Goal: Task Accomplishment & Management: Manage account settings

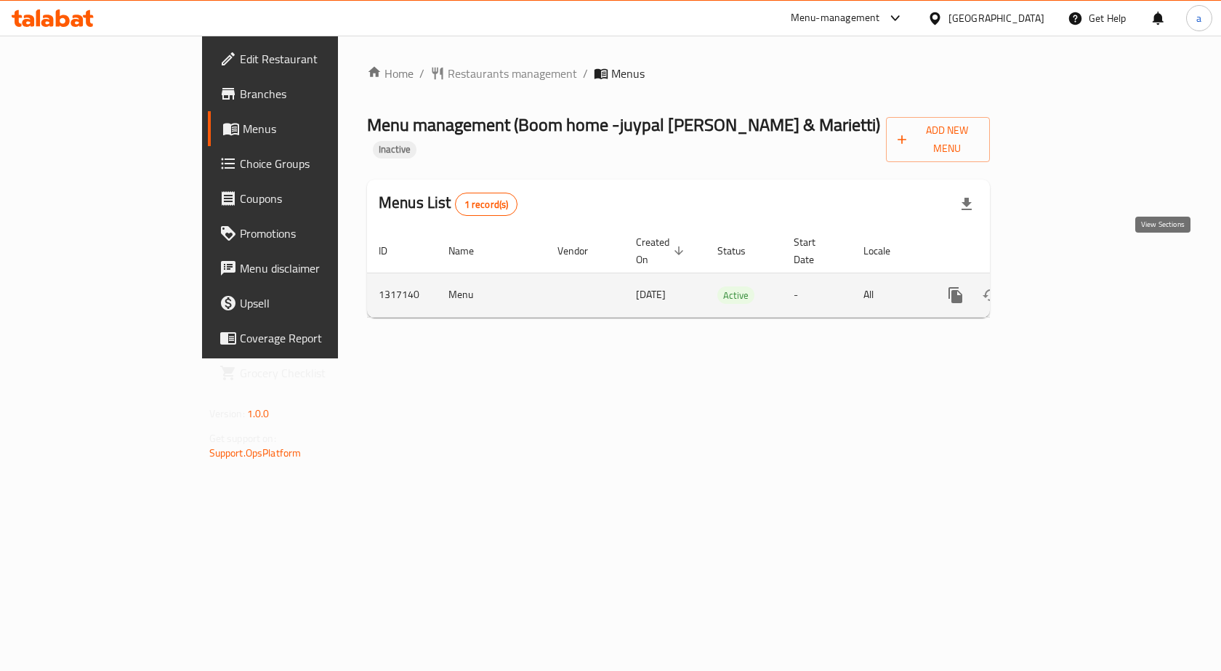
click at [1069, 286] on icon "enhanced table" at bounding box center [1060, 294] width 17 height 17
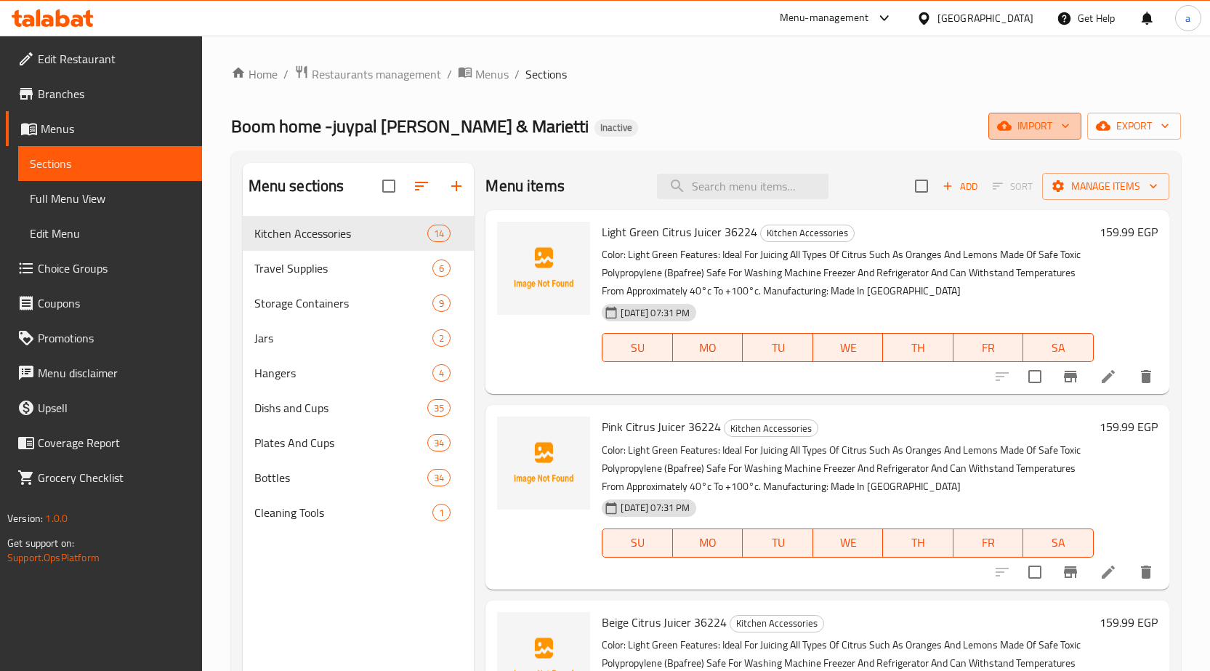
click at [1064, 128] on icon "button" at bounding box center [1065, 125] width 15 height 15
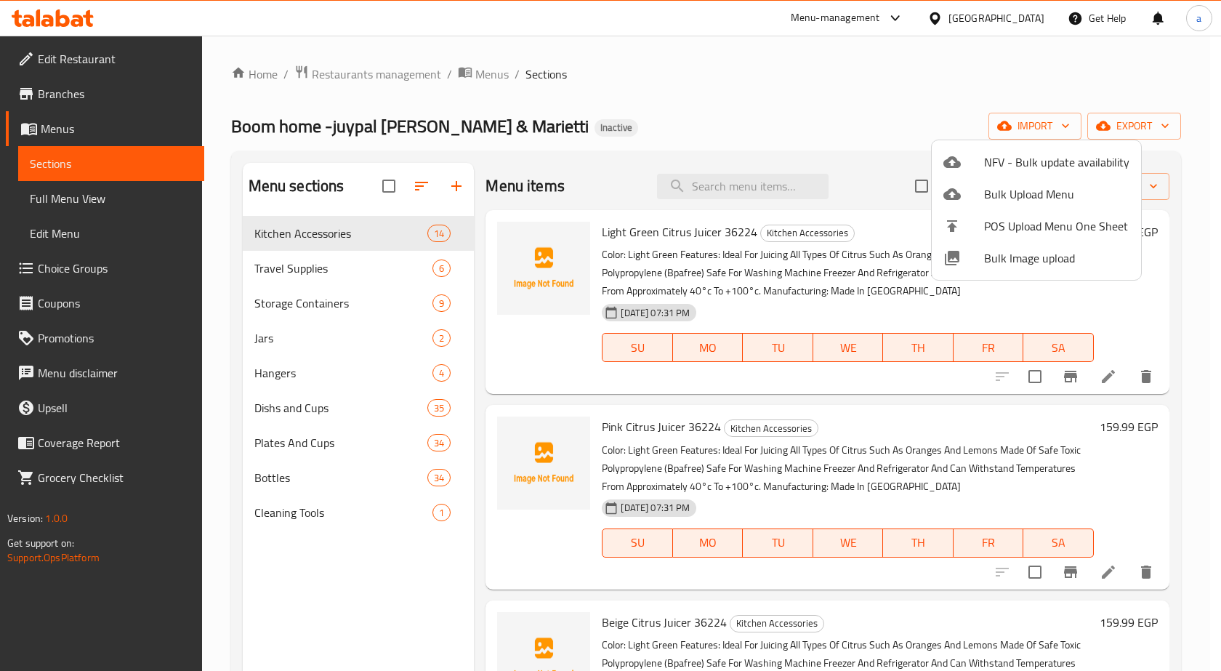
click at [914, 81] on div at bounding box center [610, 335] width 1221 height 671
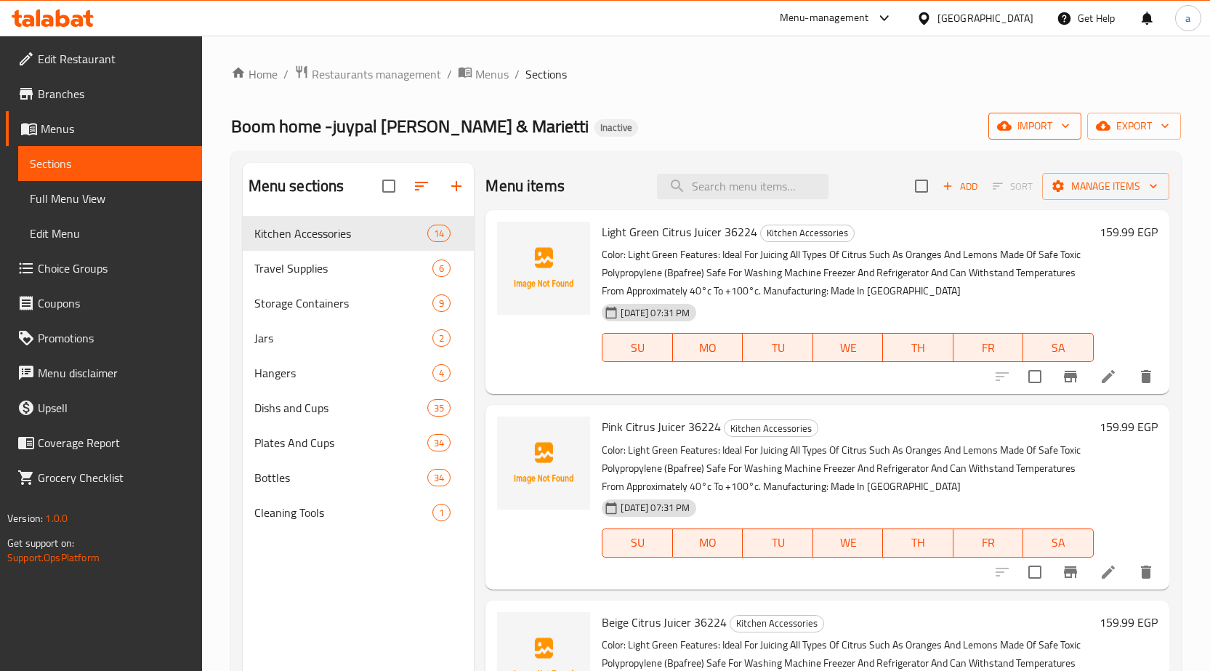
click at [1062, 128] on icon "button" at bounding box center [1065, 125] width 15 height 15
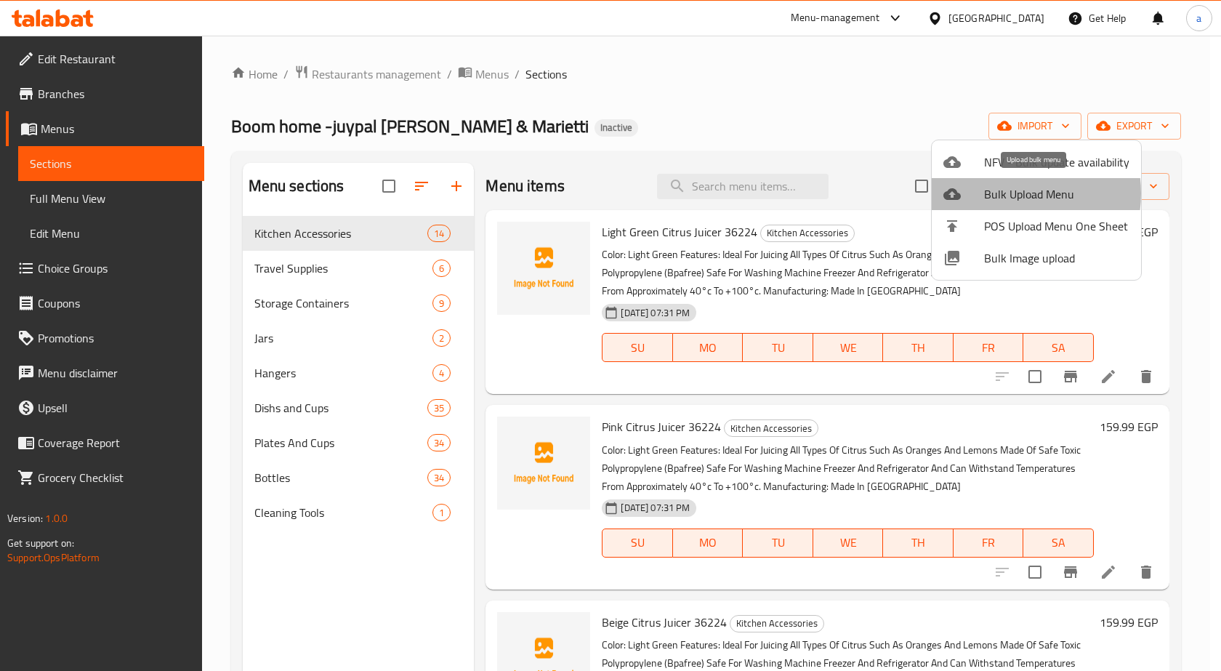
click at [1008, 193] on span "Bulk Upload Menu" at bounding box center [1056, 193] width 145 height 17
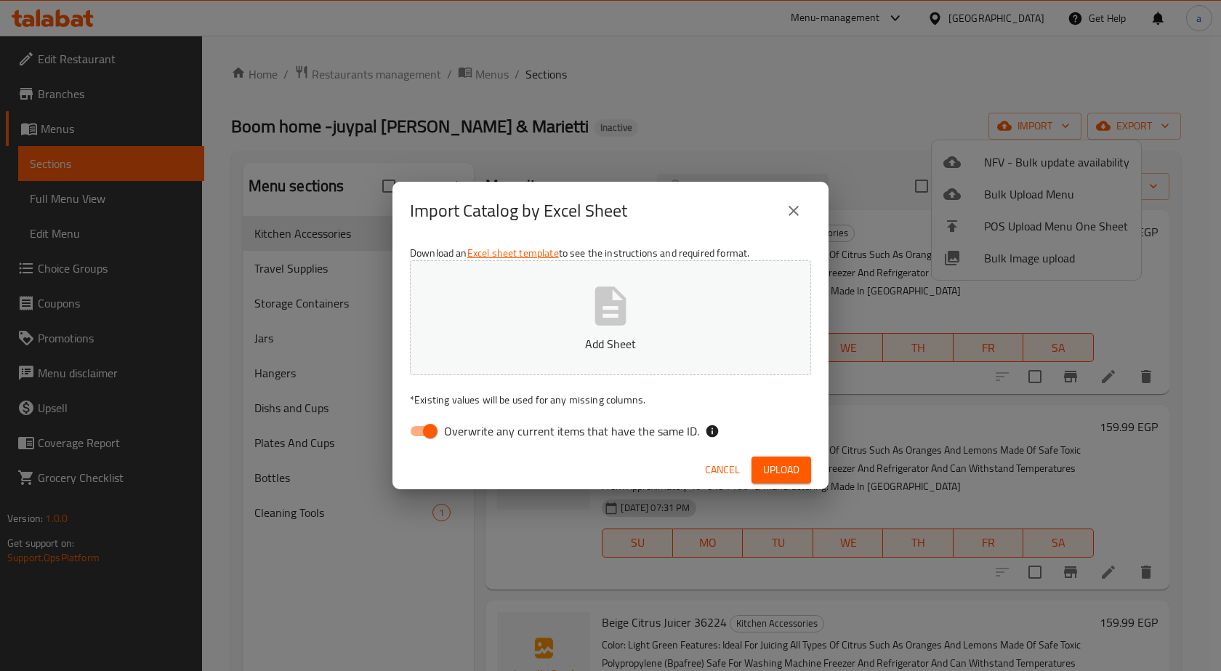
click at [433, 428] on input "Overwrite any current items that have the same ID." at bounding box center [430, 431] width 83 height 28
checkbox input "false"
click at [603, 323] on icon "button" at bounding box center [610, 305] width 31 height 39
click at [774, 471] on span "Upload" at bounding box center [781, 470] width 36 height 18
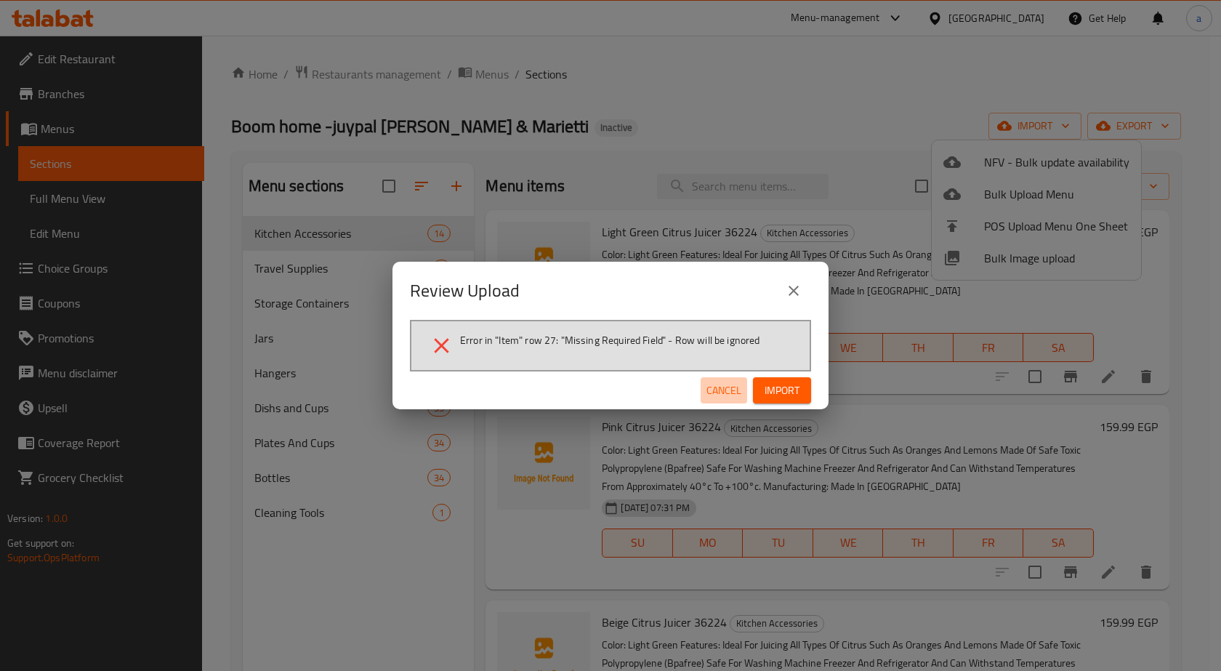
click at [725, 394] on span "Cancel" at bounding box center [724, 391] width 35 height 18
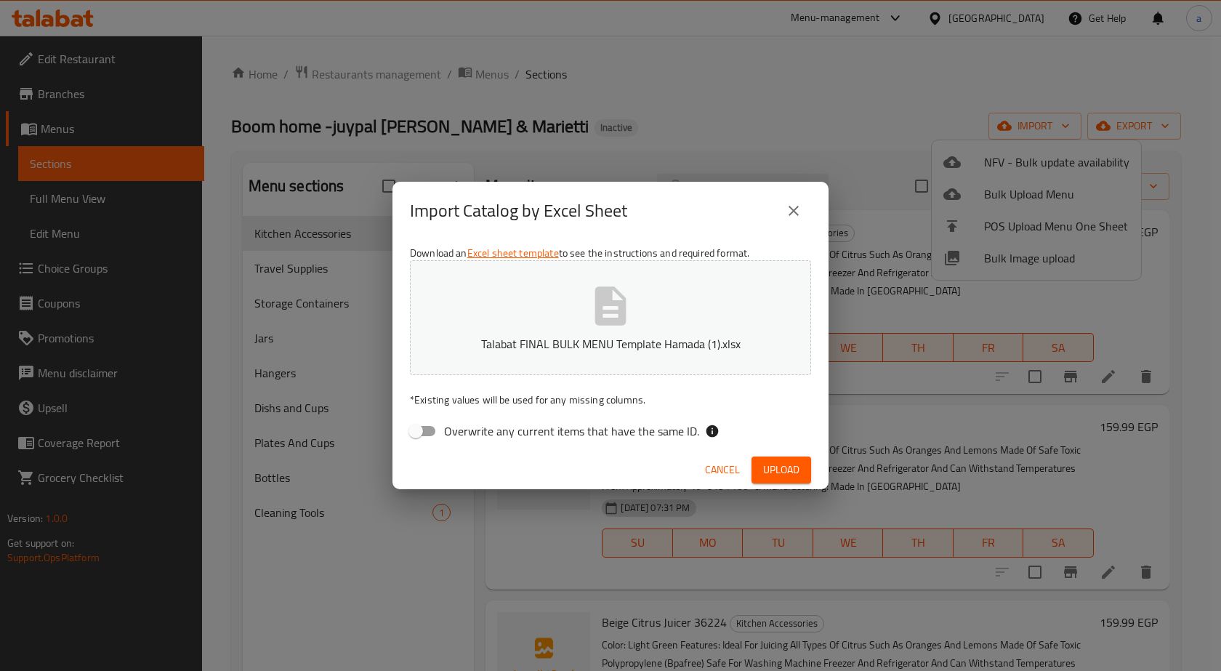
click at [625, 318] on icon "button" at bounding box center [610, 305] width 31 height 39
click at [771, 470] on span "Upload" at bounding box center [781, 470] width 36 height 18
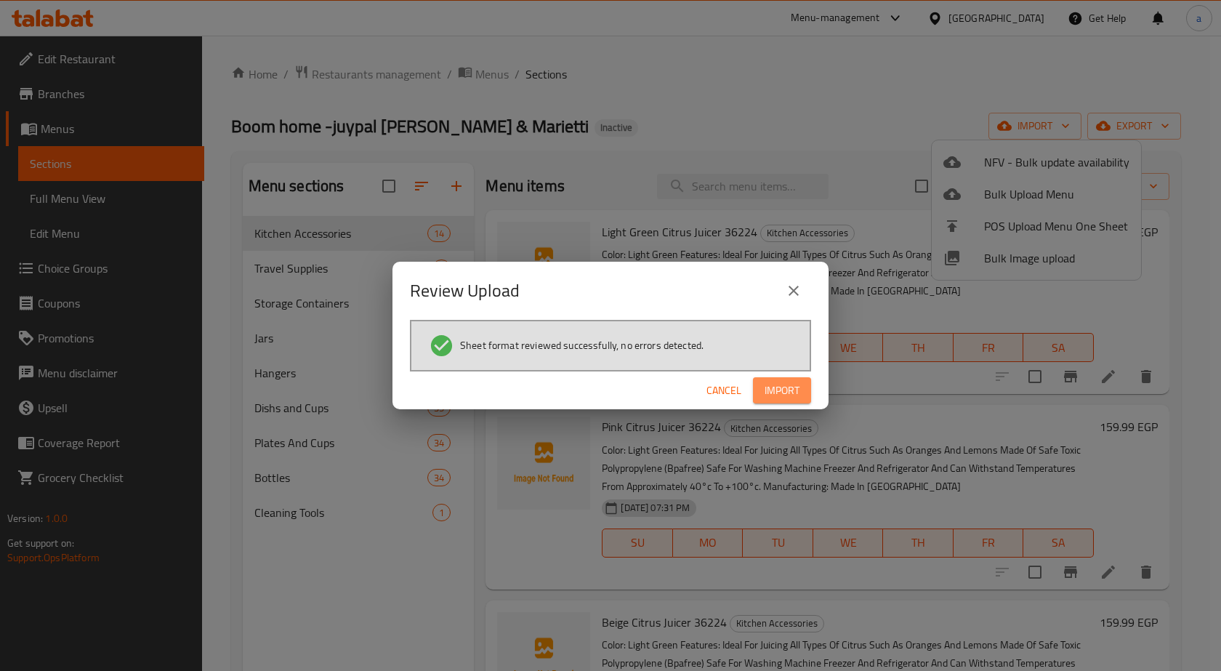
click at [771, 394] on span "Import" at bounding box center [782, 391] width 35 height 18
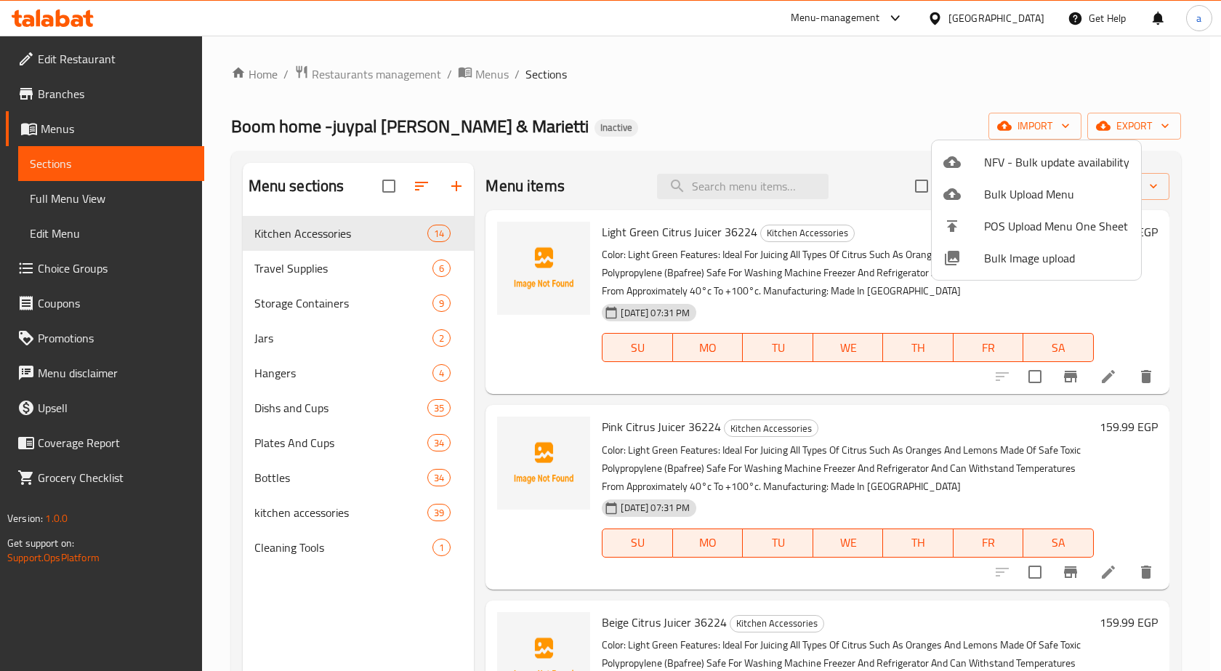
click at [837, 100] on div at bounding box center [610, 335] width 1221 height 671
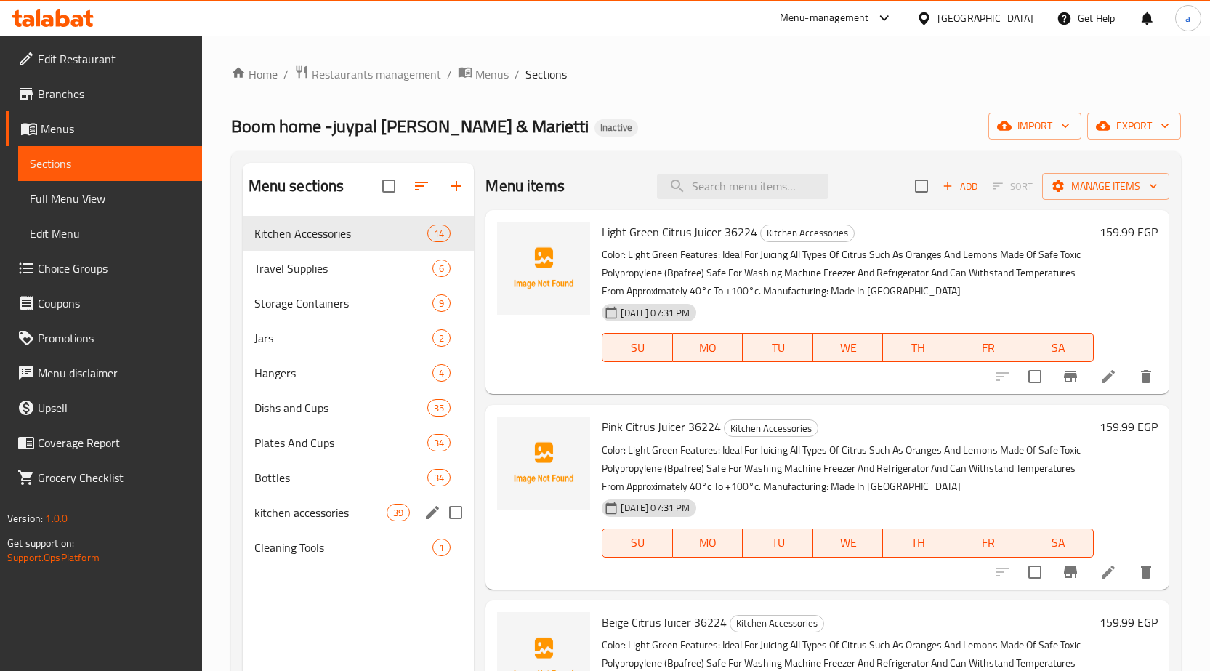
click at [342, 510] on span "kitchen accessories" at bounding box center [320, 512] width 133 height 17
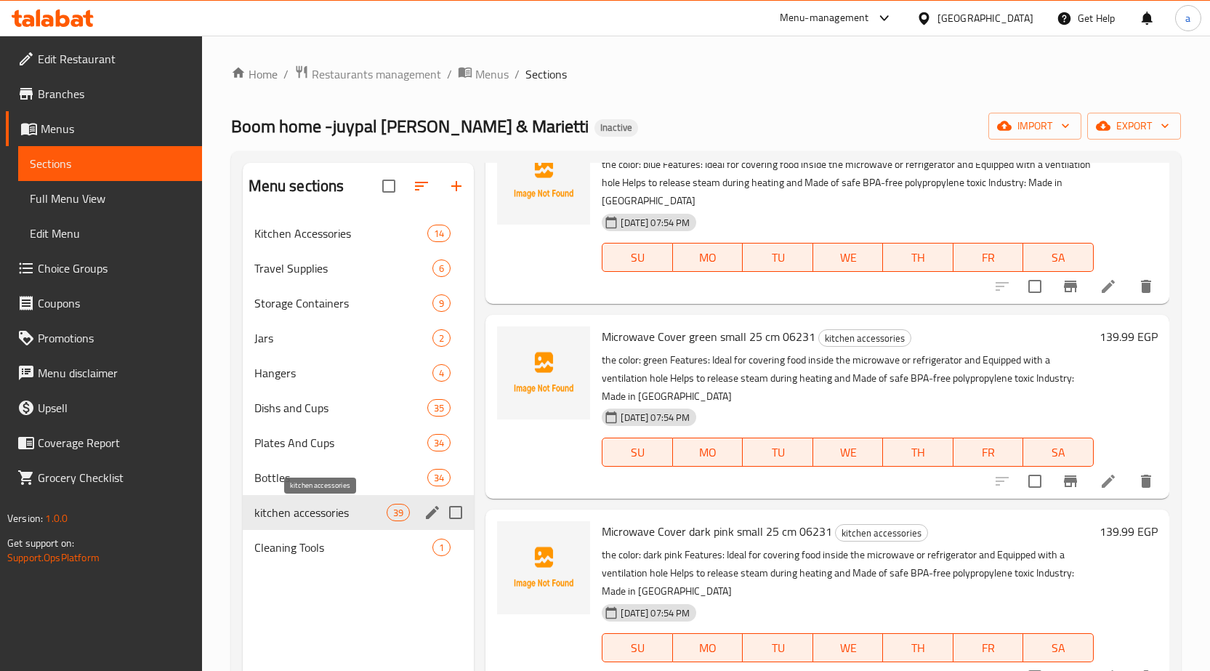
click at [332, 511] on span "kitchen accessories" at bounding box center [320, 512] width 133 height 17
click at [313, 512] on span "kitchen accessories" at bounding box center [320, 512] width 133 height 17
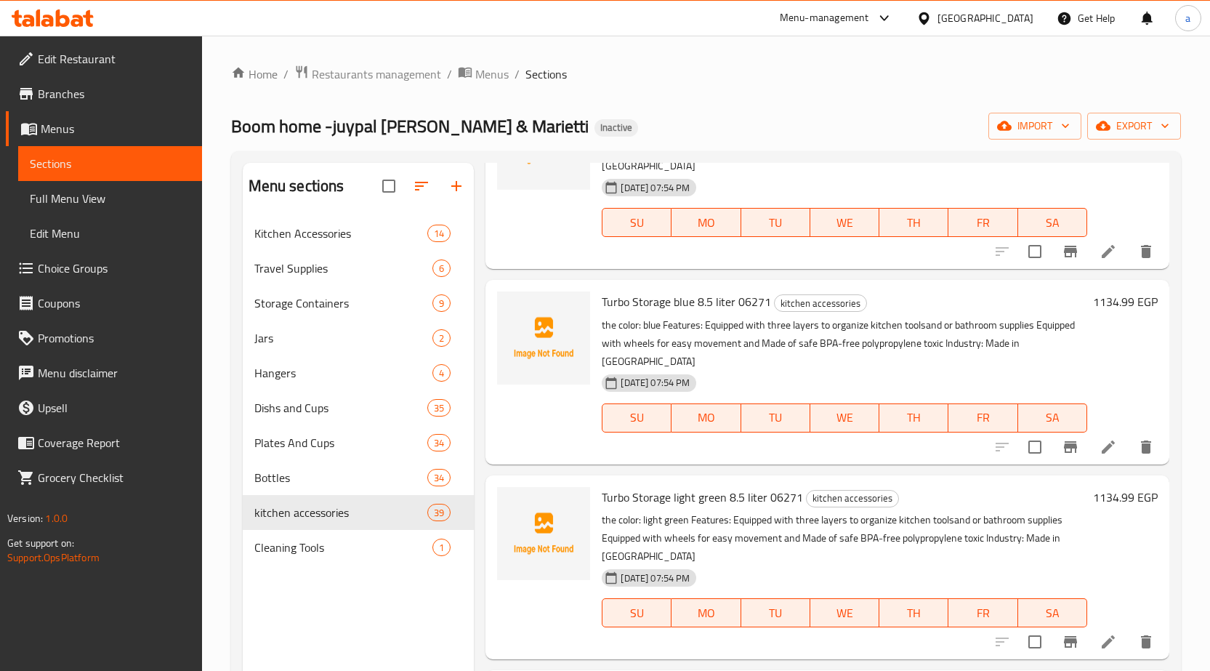
scroll to position [2850, 0]
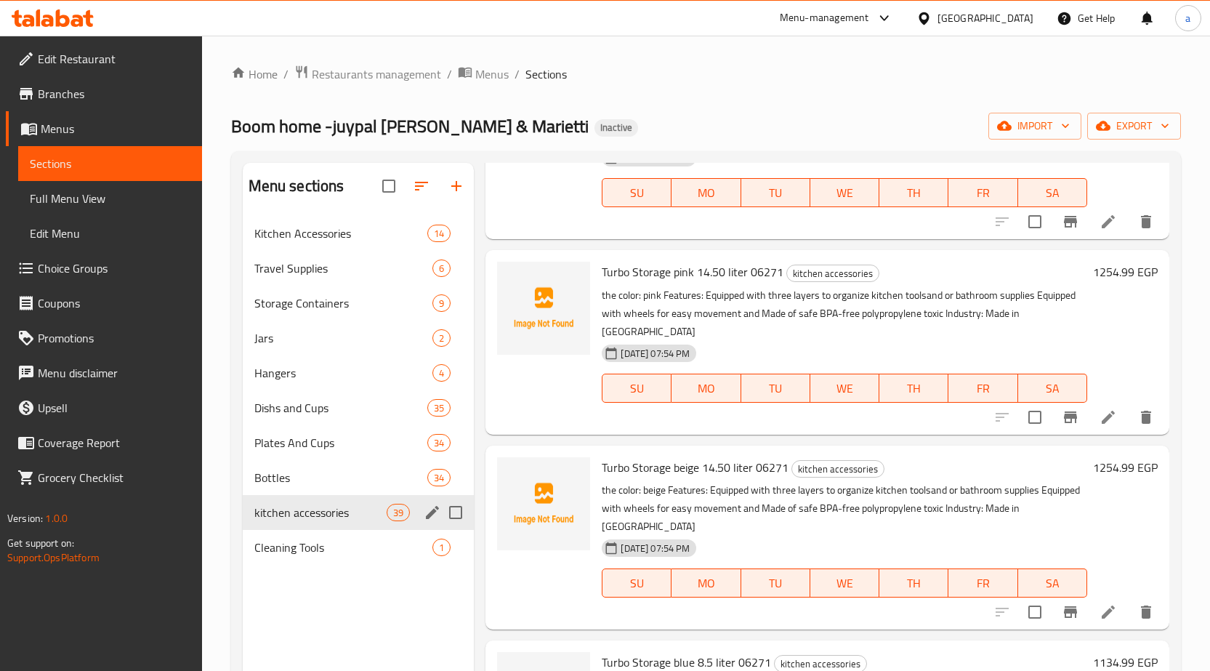
click at [358, 516] on span "kitchen accessories" at bounding box center [320, 512] width 133 height 17
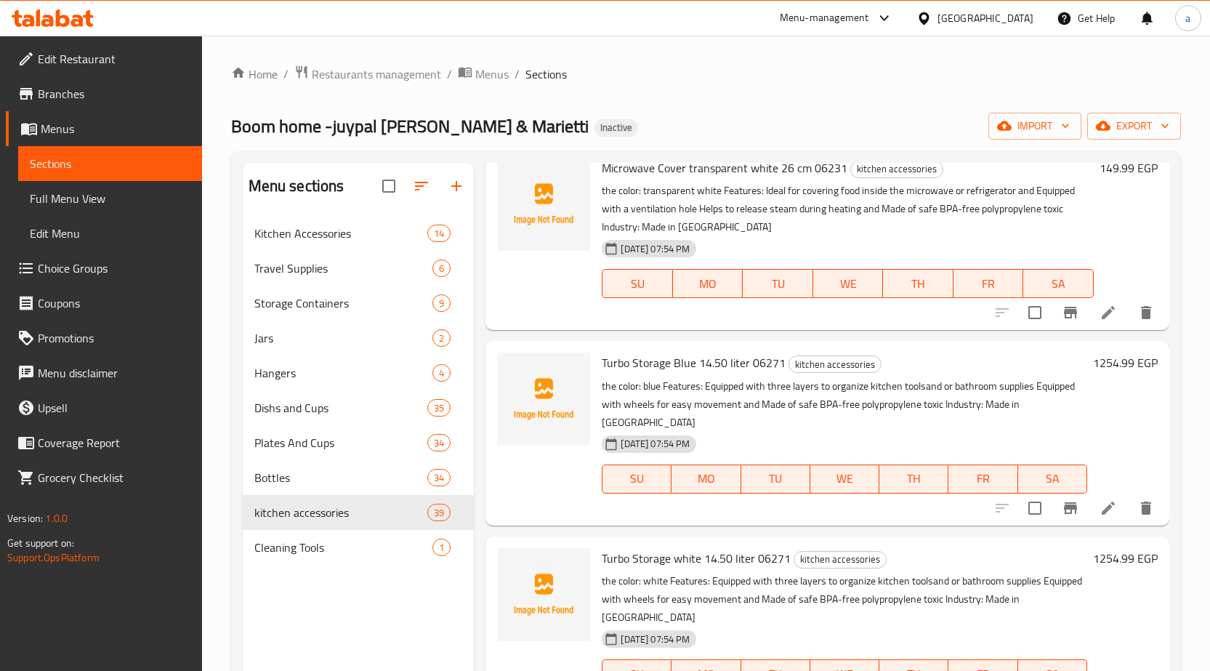
scroll to position [1615, 0]
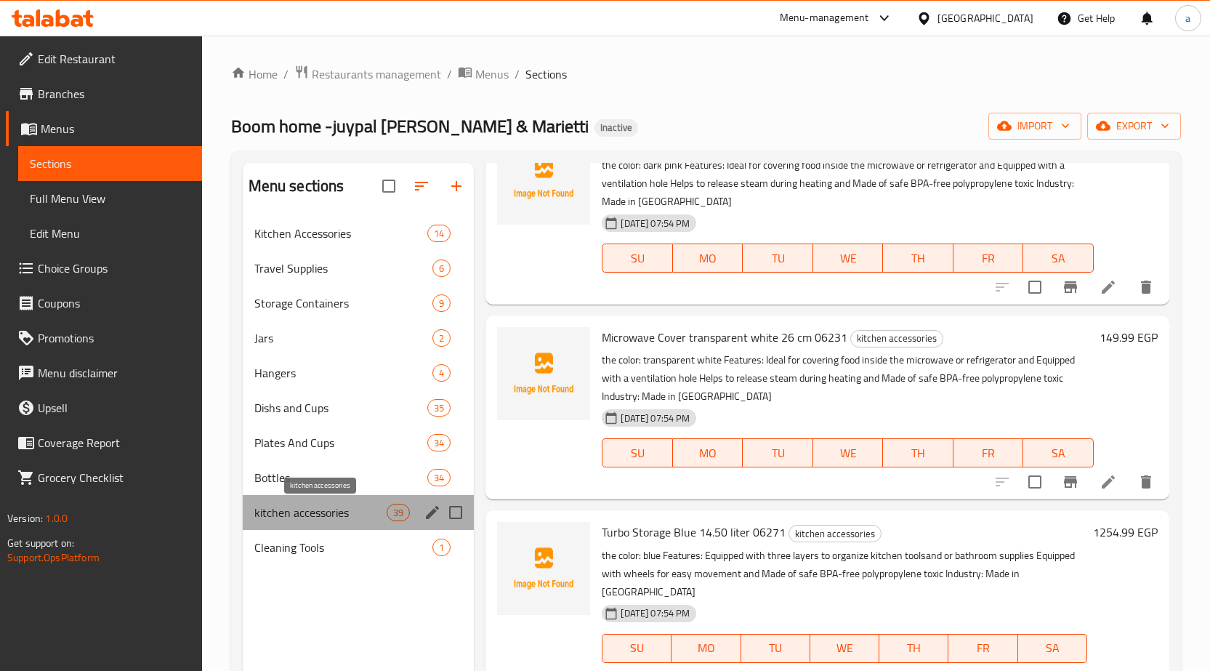
click at [294, 509] on span "kitchen accessories" at bounding box center [320, 512] width 133 height 17
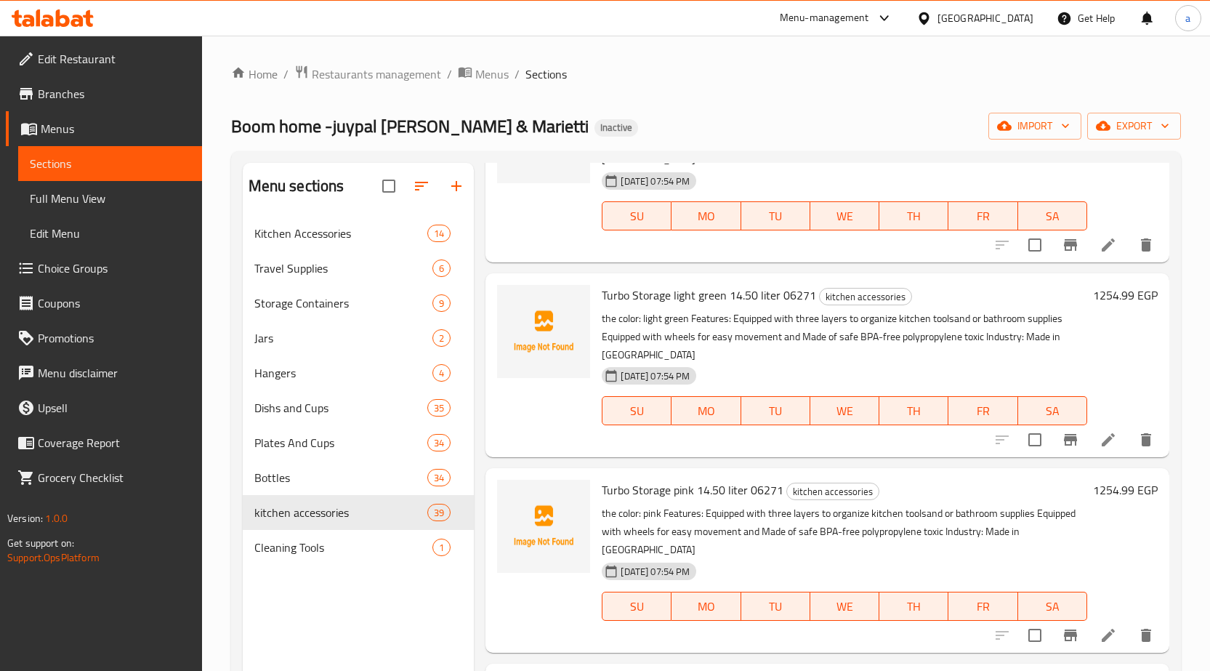
scroll to position [2269, 0]
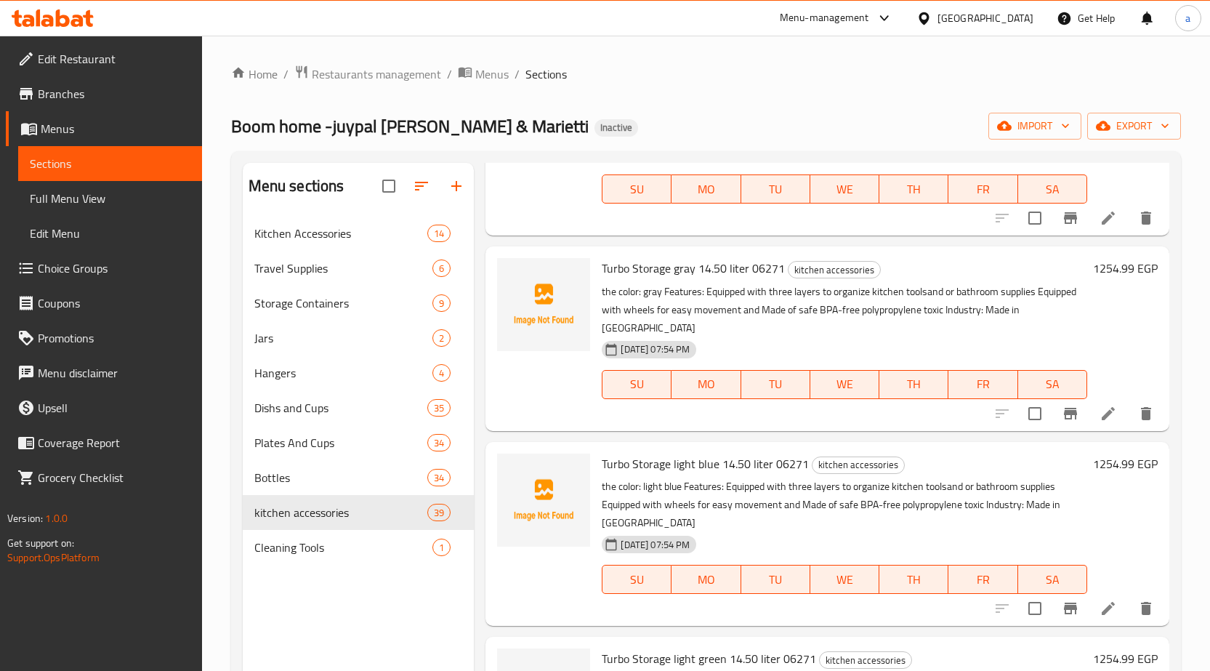
click at [73, 203] on span "Full Menu View" at bounding box center [110, 198] width 161 height 17
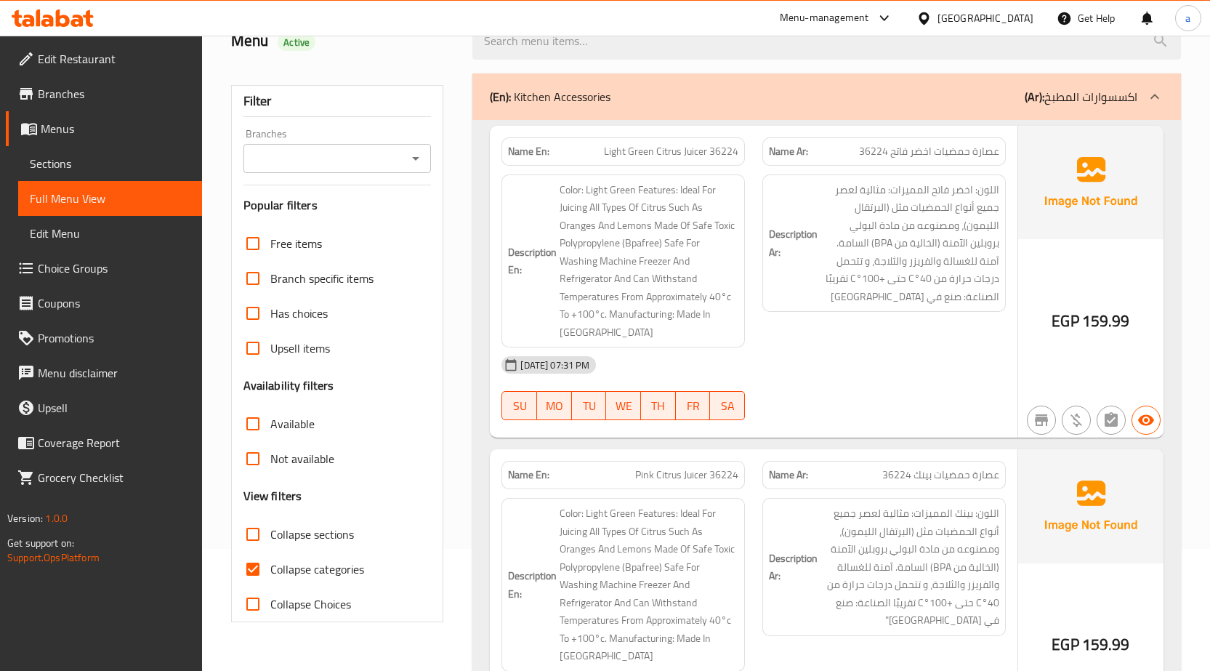
scroll to position [291, 0]
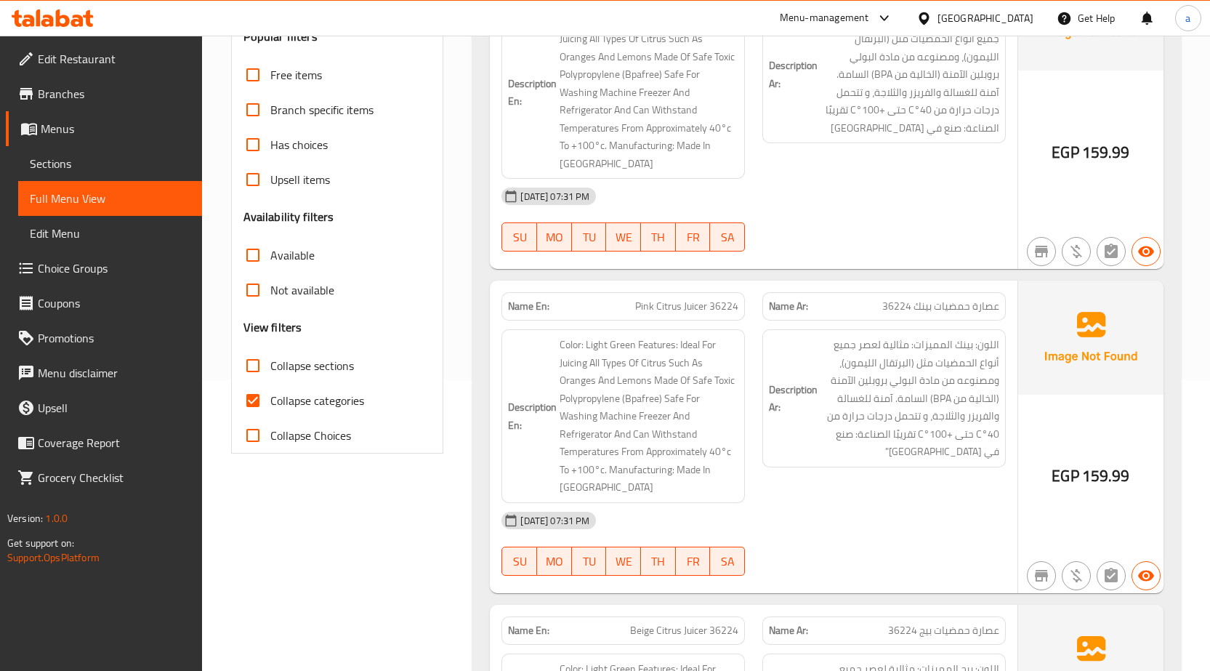
click at [288, 398] on span "Collapse categories" at bounding box center [317, 400] width 94 height 17
click at [270, 398] on input "Collapse categories" at bounding box center [253, 400] width 35 height 35
checkbox input "false"
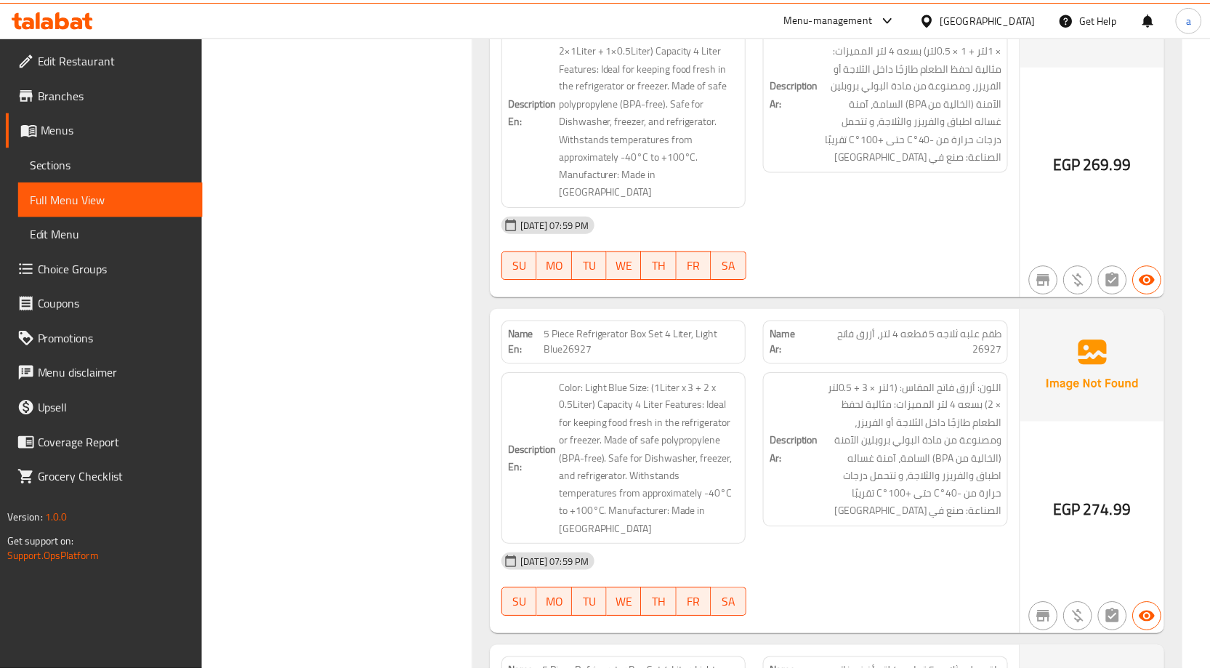
scroll to position [78723, 0]
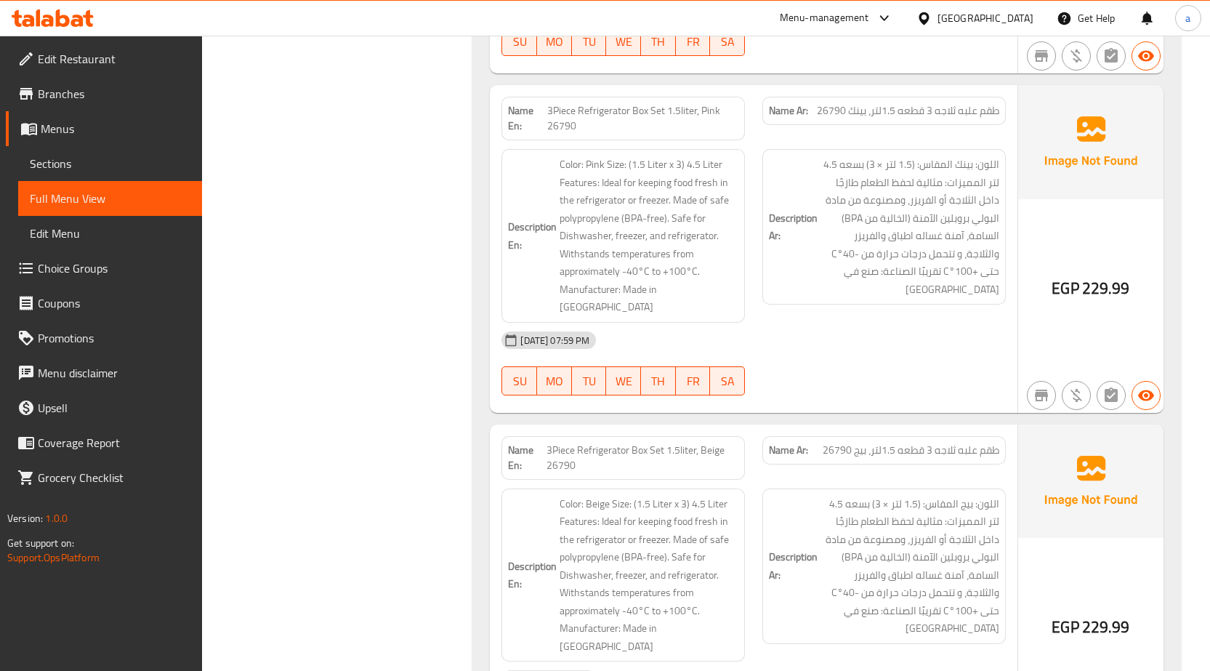
scroll to position [76575, 0]
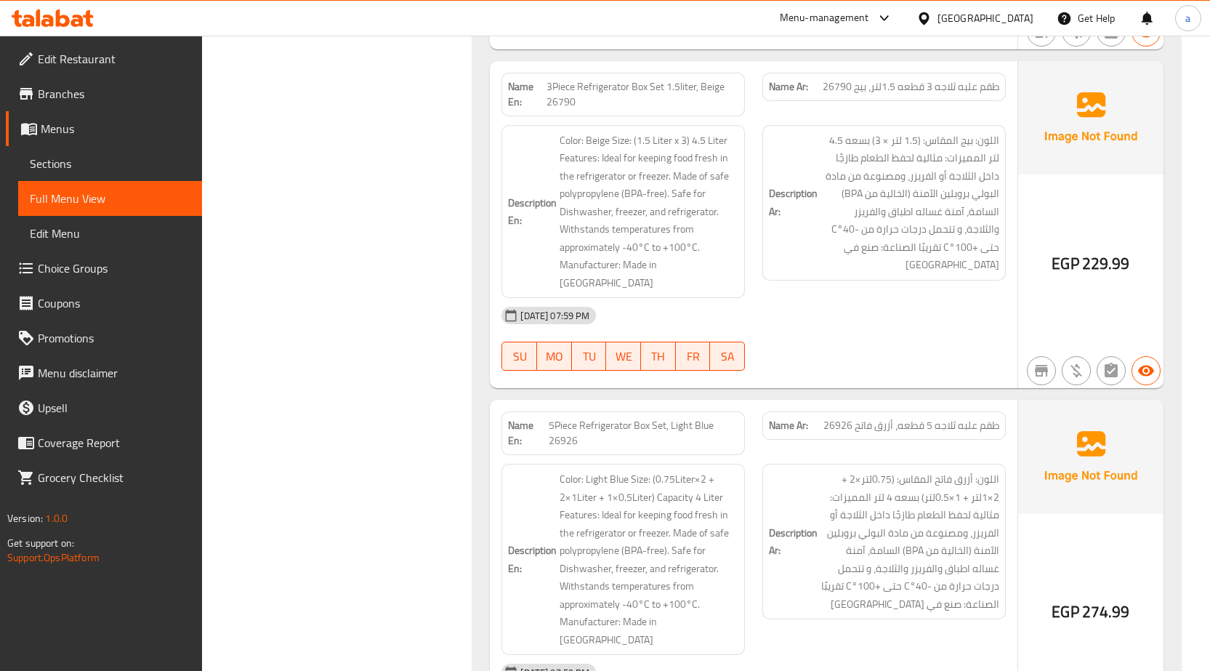
click at [71, 164] on span "Sections" at bounding box center [110, 163] width 161 height 17
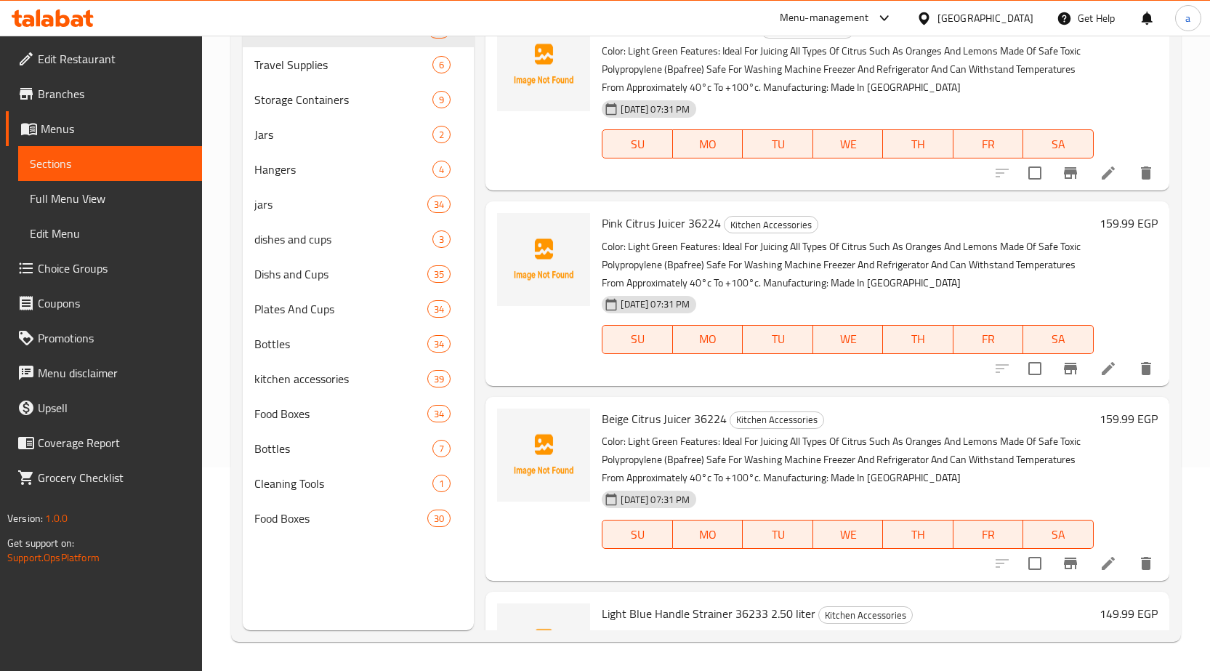
scroll to position [204, 0]
click at [87, 207] on span "Full Menu View" at bounding box center [110, 198] width 161 height 17
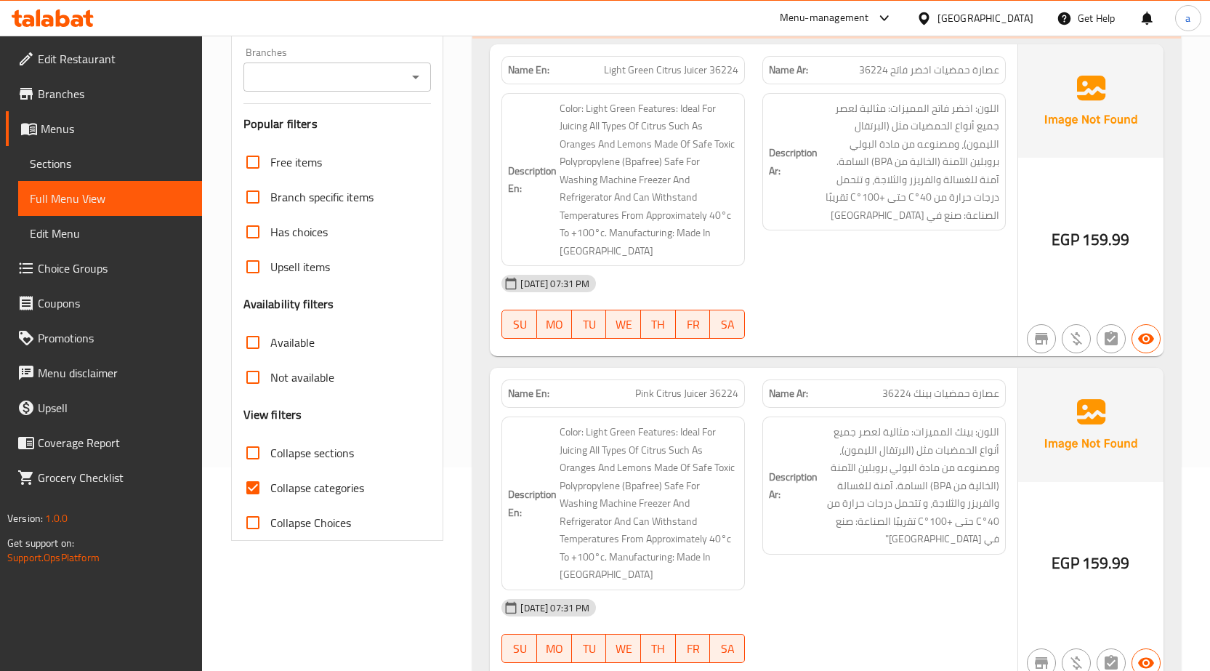
click at [279, 489] on span "Collapse categories" at bounding box center [317, 487] width 94 height 17
click at [270, 489] on input "Collapse categories" at bounding box center [253, 487] width 35 height 35
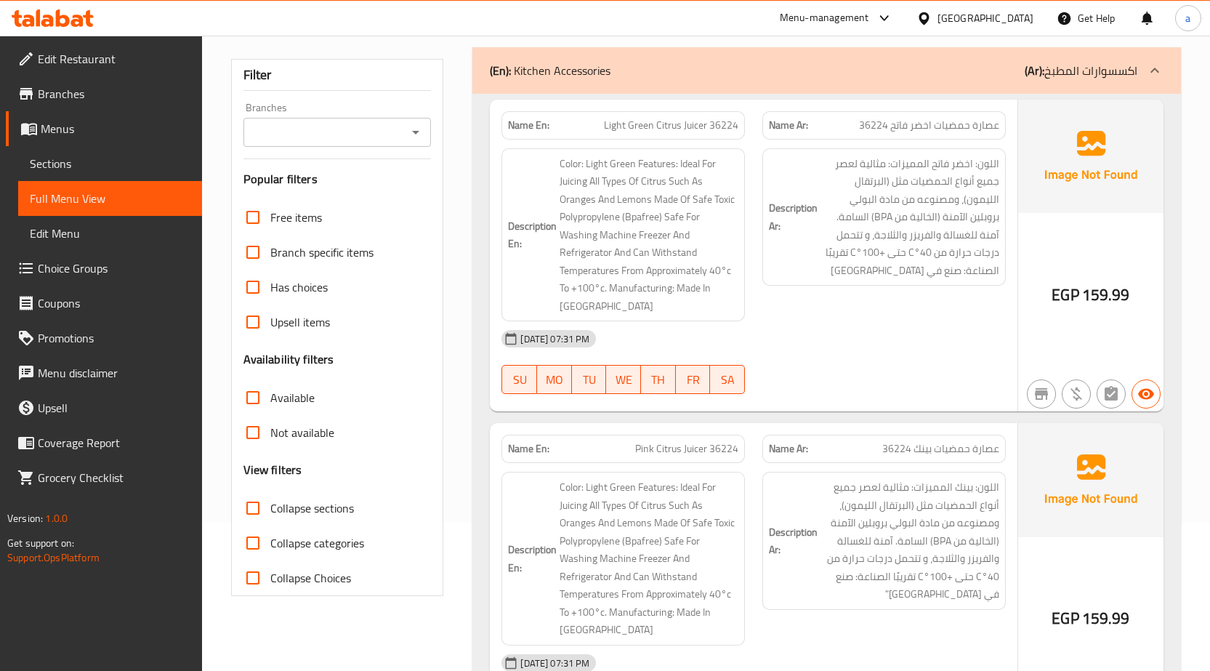
scroll to position [291, 0]
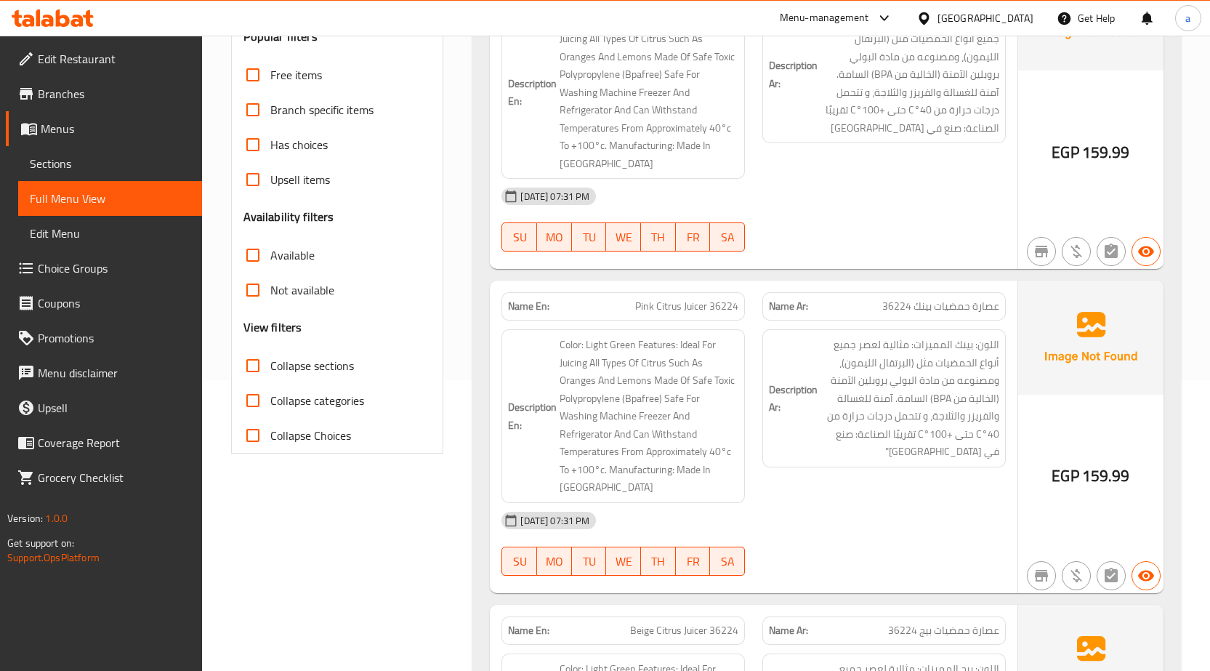
click at [291, 408] on span "Collapse categories" at bounding box center [317, 400] width 94 height 17
click at [270, 408] on input "Collapse categories" at bounding box center [253, 400] width 35 height 35
click at [275, 406] on span "Collapse categories" at bounding box center [317, 400] width 94 height 17
click at [270, 406] on input "Collapse categories" at bounding box center [253, 400] width 35 height 35
click at [252, 394] on input "Collapse categories" at bounding box center [253, 400] width 35 height 35
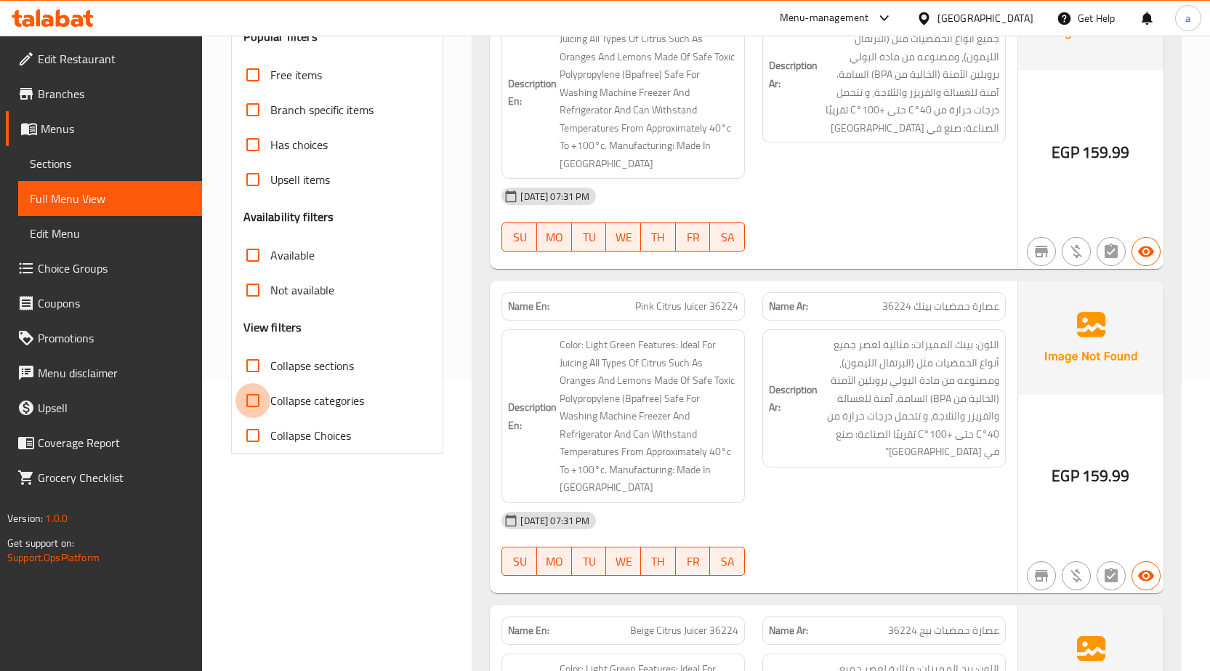
checkbox input "true"
click at [252, 366] on input "Collapse sections" at bounding box center [253, 365] width 35 height 35
checkbox input "true"
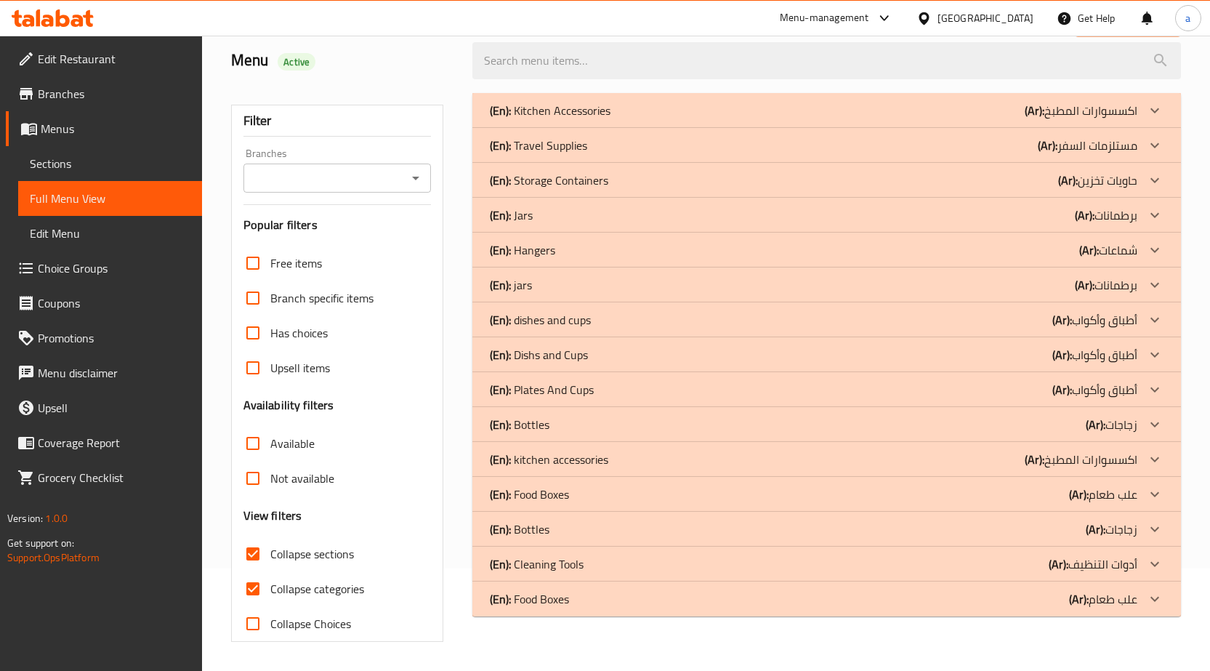
scroll to position [102, 0]
click at [251, 592] on input "Collapse categories" at bounding box center [253, 588] width 35 height 35
checkbox input "false"
click at [1155, 109] on icon at bounding box center [1154, 110] width 17 height 17
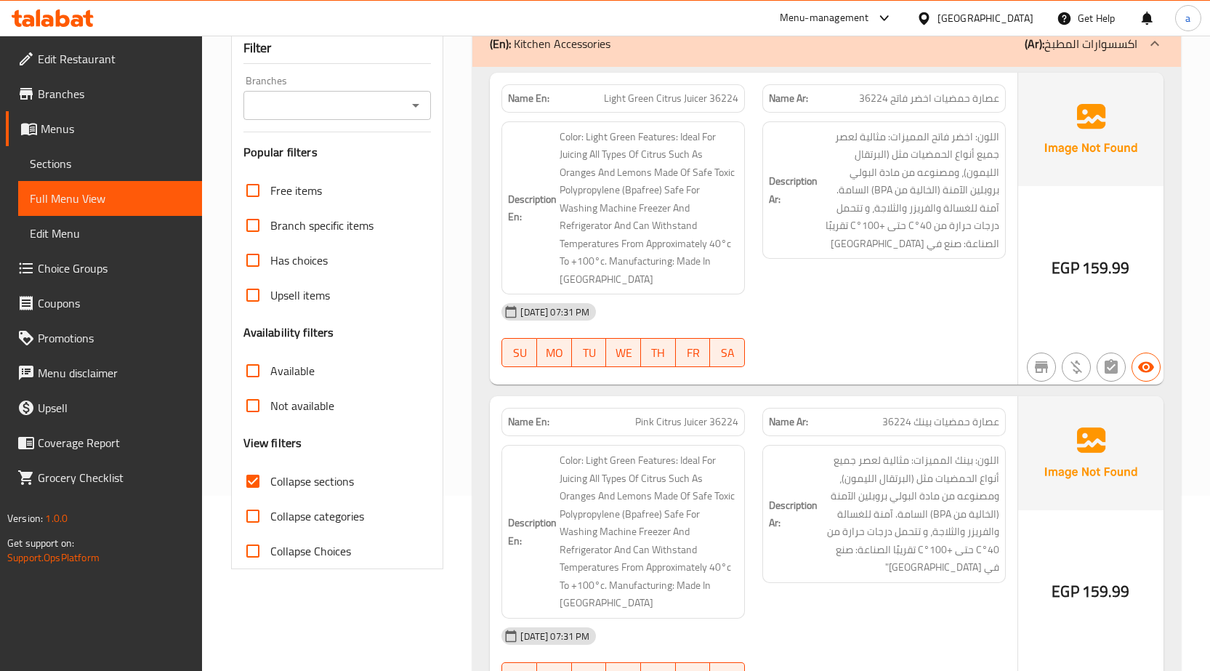
scroll to position [0, 0]
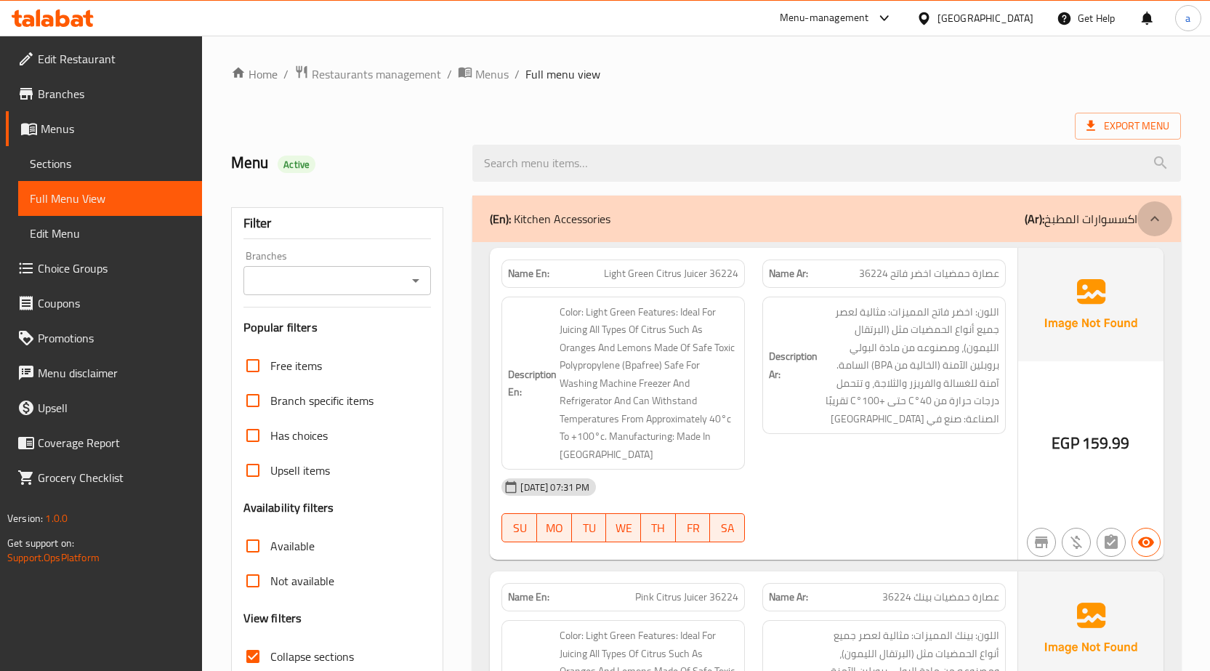
click at [1147, 222] on icon at bounding box center [1154, 218] width 17 height 17
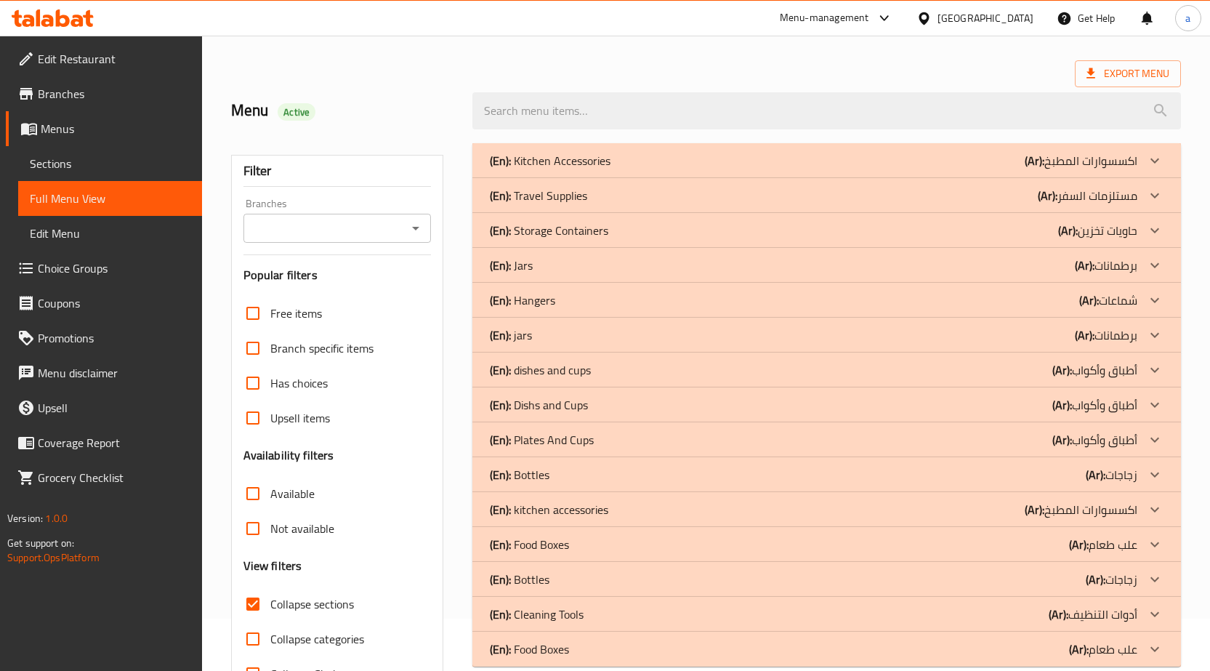
scroll to position [102, 0]
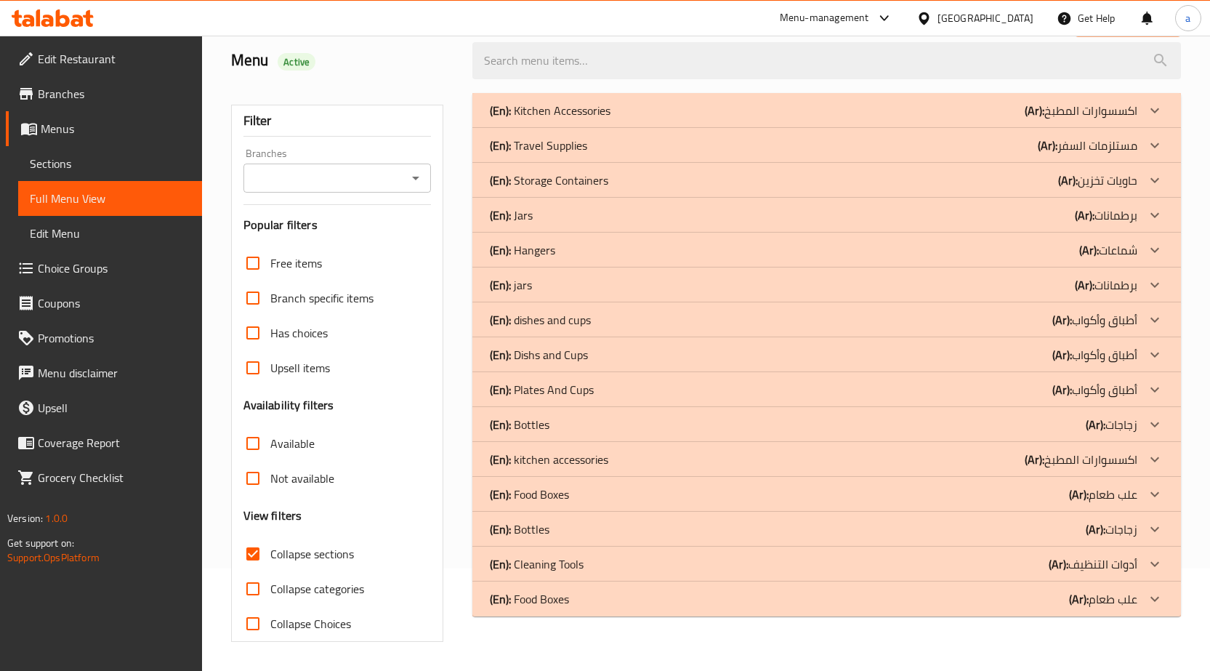
click at [1164, 459] on div at bounding box center [1155, 459] width 35 height 35
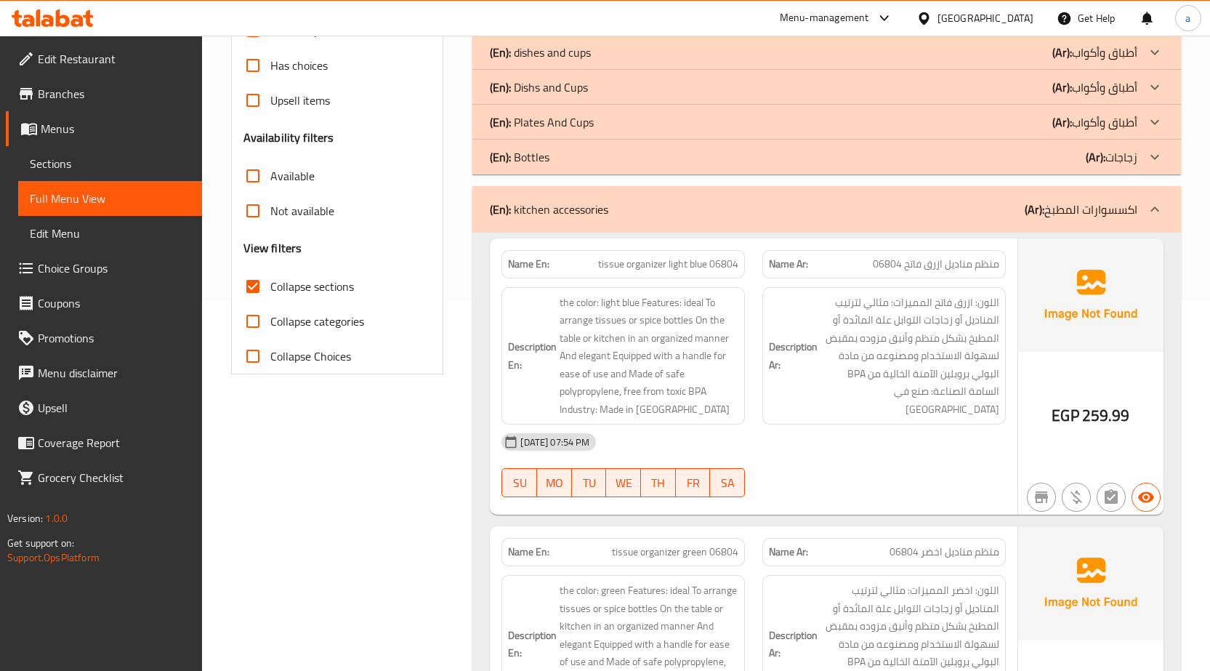
scroll to position [363, 0]
